Goal: Information Seeking & Learning: Check status

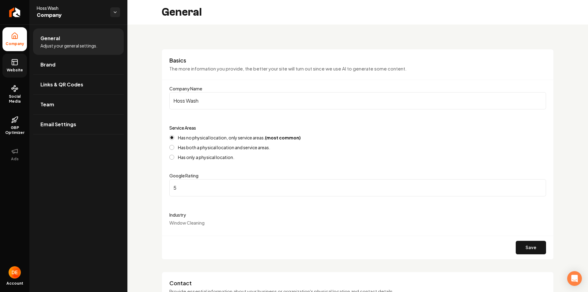
click at [18, 74] on link "Website" at bounding box center [14, 66] width 25 height 24
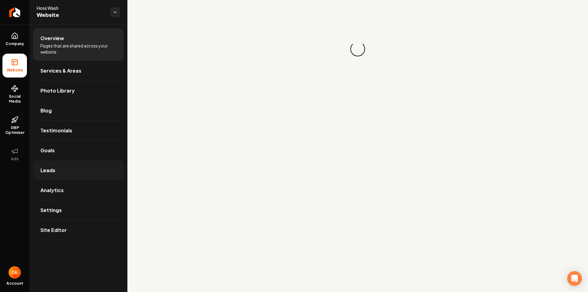
click at [63, 166] on link "Leads" at bounding box center [78, 170] width 91 height 20
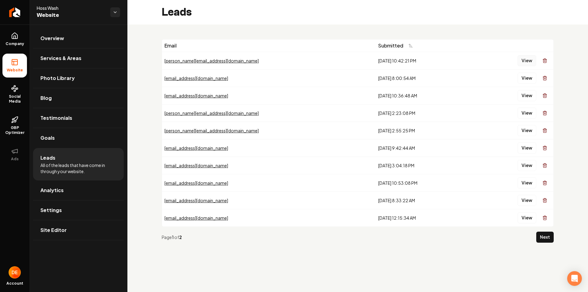
click at [524, 59] on button "View" at bounding box center [527, 60] width 19 height 11
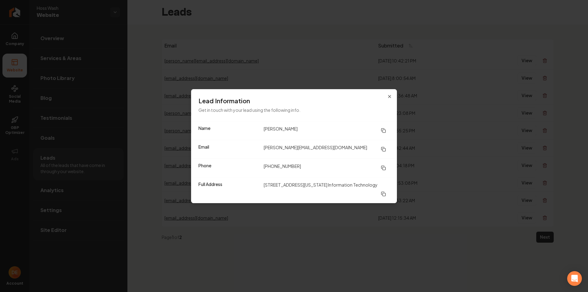
click at [384, 195] on icon at bounding box center [383, 193] width 5 height 5
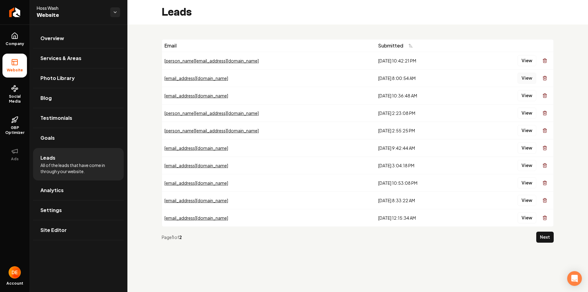
click at [524, 78] on button "View" at bounding box center [527, 78] width 19 height 11
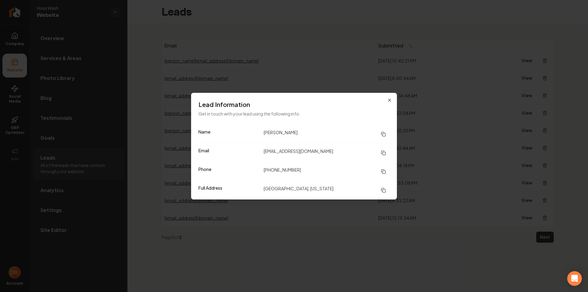
click at [384, 98] on div "Lead Information Get in touch with your lead using the following info." at bounding box center [294, 109] width 206 height 32
click at [390, 100] on icon "button" at bounding box center [389, 100] width 2 height 2
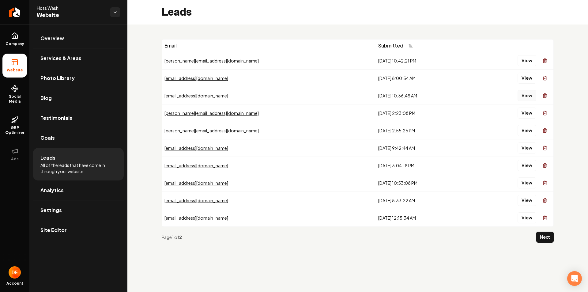
click at [526, 95] on button "View" at bounding box center [527, 95] width 19 height 11
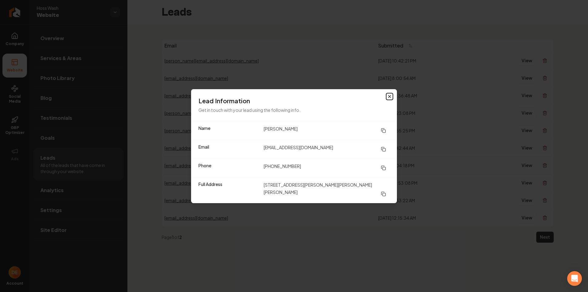
click at [388, 99] on icon "button" at bounding box center [389, 96] width 5 height 5
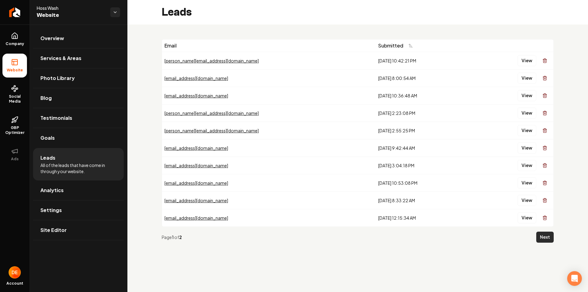
click at [551, 235] on button "Next" at bounding box center [544, 237] width 17 height 11
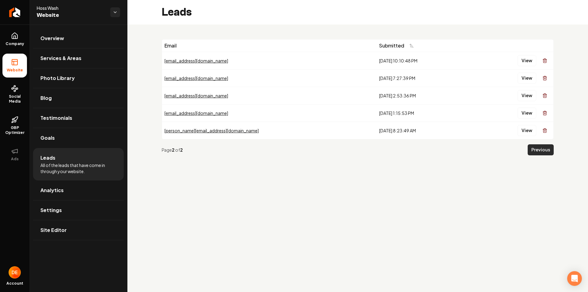
click at [536, 148] on button "Previous" at bounding box center [541, 149] width 26 height 11
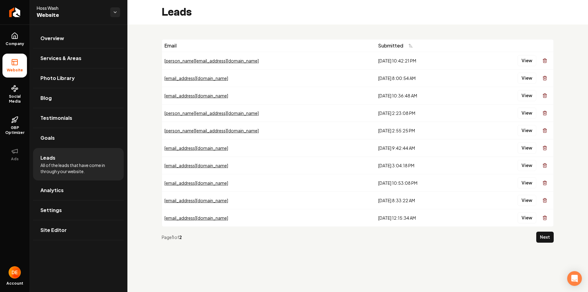
click at [206, 61] on div "[PERSON_NAME][EMAIL_ADDRESS][DOMAIN_NAME]" at bounding box center [268, 61] width 209 height 6
click at [525, 61] on button "View" at bounding box center [527, 60] width 19 height 11
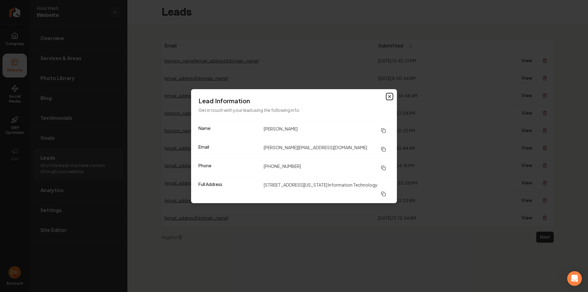
click at [390, 96] on icon "button" at bounding box center [389, 96] width 2 height 2
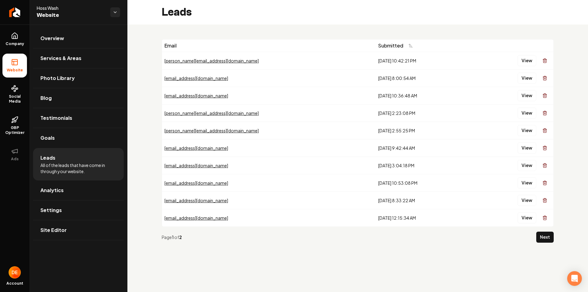
click at [534, 189] on div "View" at bounding box center [511, 183] width 77 height 12
click at [530, 186] on button "View" at bounding box center [527, 182] width 19 height 11
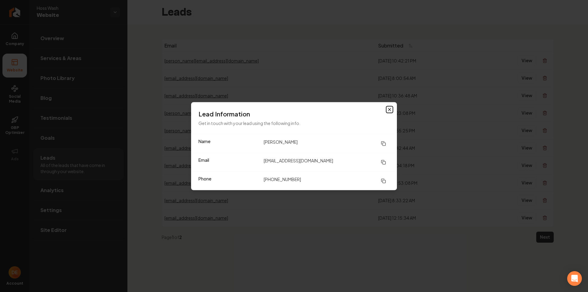
click at [388, 107] on icon "button" at bounding box center [389, 109] width 5 height 5
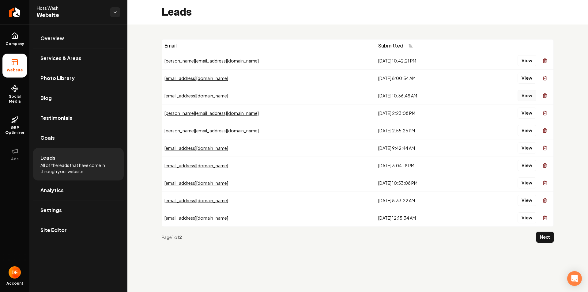
click at [522, 96] on button "View" at bounding box center [527, 95] width 19 height 11
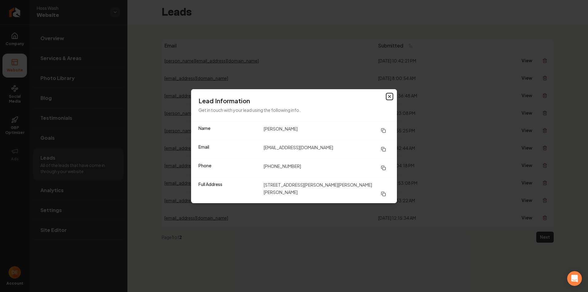
click at [389, 99] on icon "button" at bounding box center [389, 96] width 5 height 5
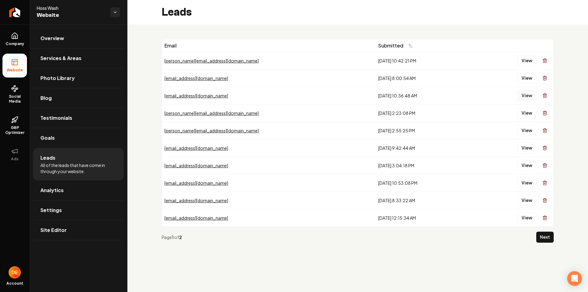
click at [522, 96] on button "View" at bounding box center [527, 95] width 19 height 11
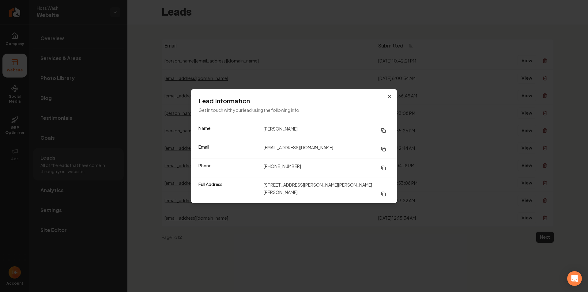
click at [383, 192] on icon at bounding box center [382, 193] width 3 height 3
click at [389, 99] on icon "button" at bounding box center [389, 96] width 5 height 5
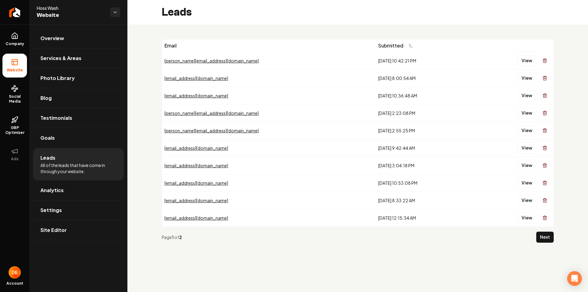
click at [364, 28] on div "Email Submitted [PERSON_NAME][EMAIL_ADDRESS][DOMAIN_NAME] [DATE] 10:42:21 PM Vi…" at bounding box center [357, 144] width 461 height 238
click at [528, 93] on button "View" at bounding box center [527, 95] width 19 height 11
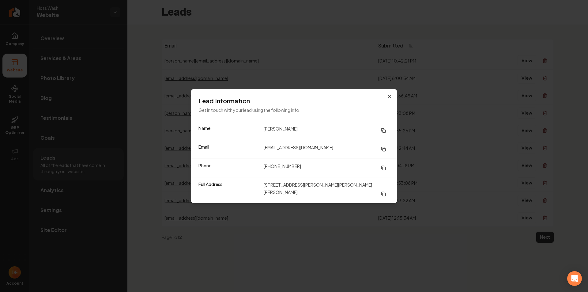
click at [382, 132] on icon at bounding box center [383, 130] width 5 height 5
click at [386, 169] on icon at bounding box center [383, 167] width 5 height 5
click at [384, 192] on icon at bounding box center [383, 193] width 5 height 5
